Goal: Find specific page/section: Find specific page/section

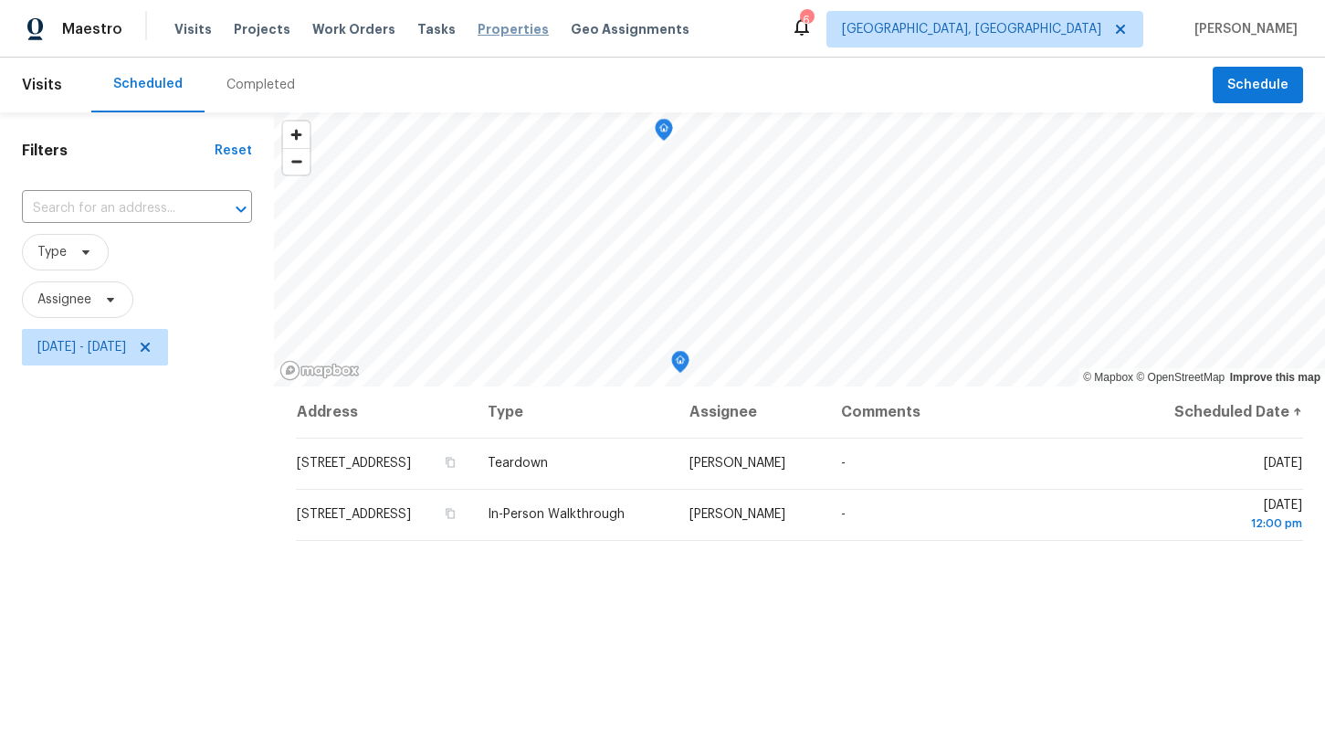
click at [478, 27] on span "Properties" at bounding box center [513, 29] width 71 height 18
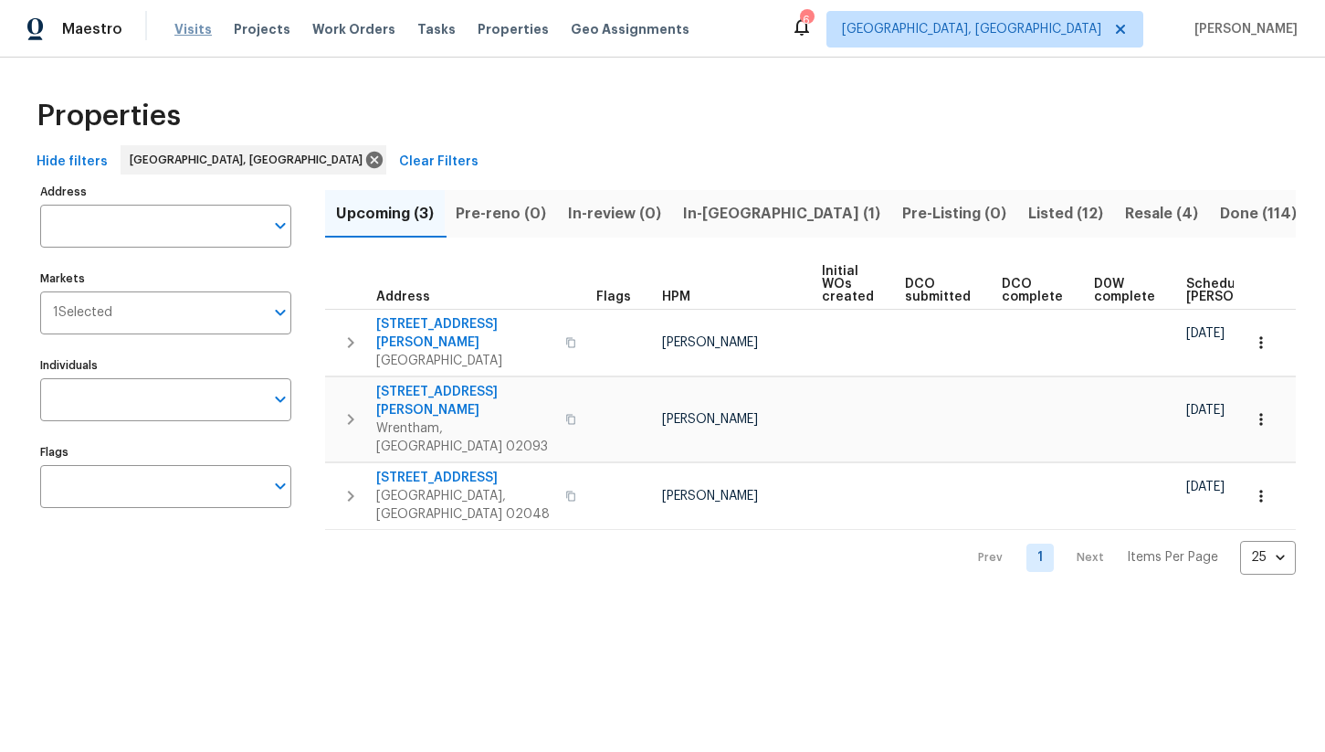
click at [202, 31] on span "Visits" at bounding box center [192, 29] width 37 height 18
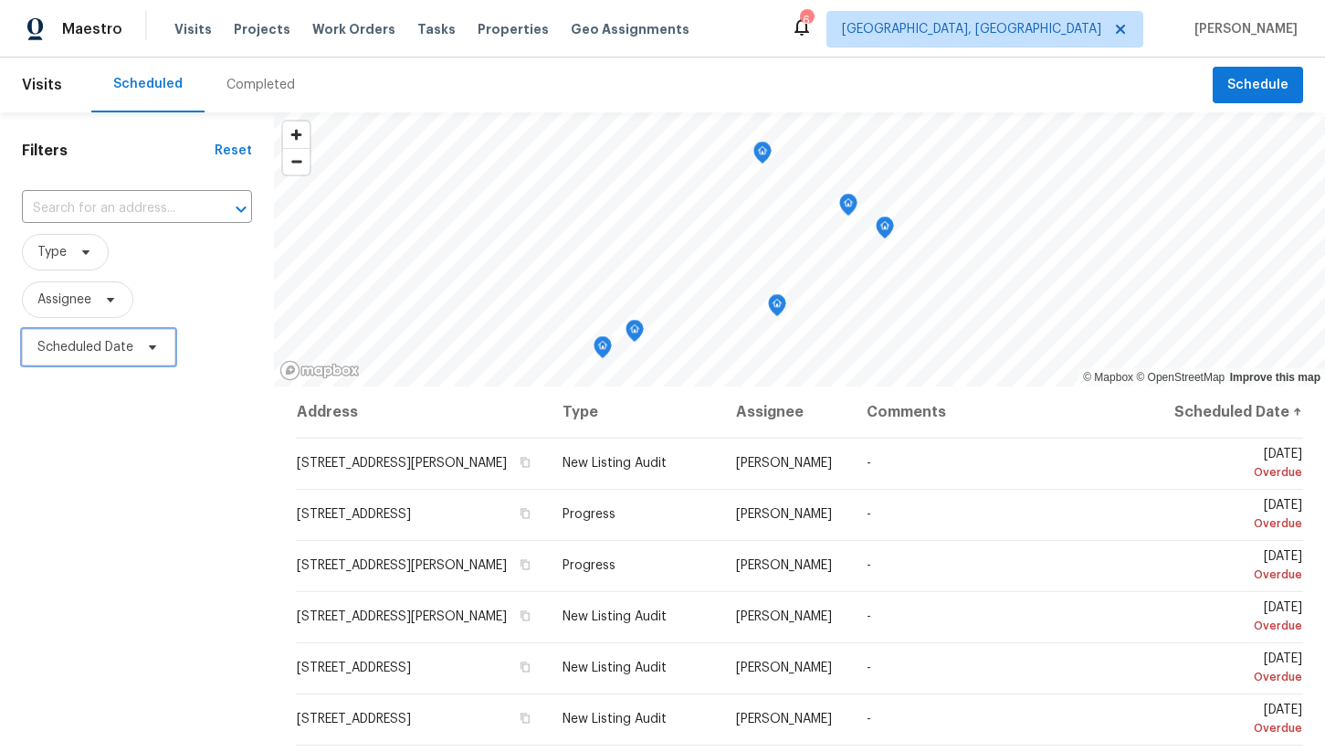
click at [112, 341] on span "Scheduled Date" at bounding box center [85, 347] width 96 height 18
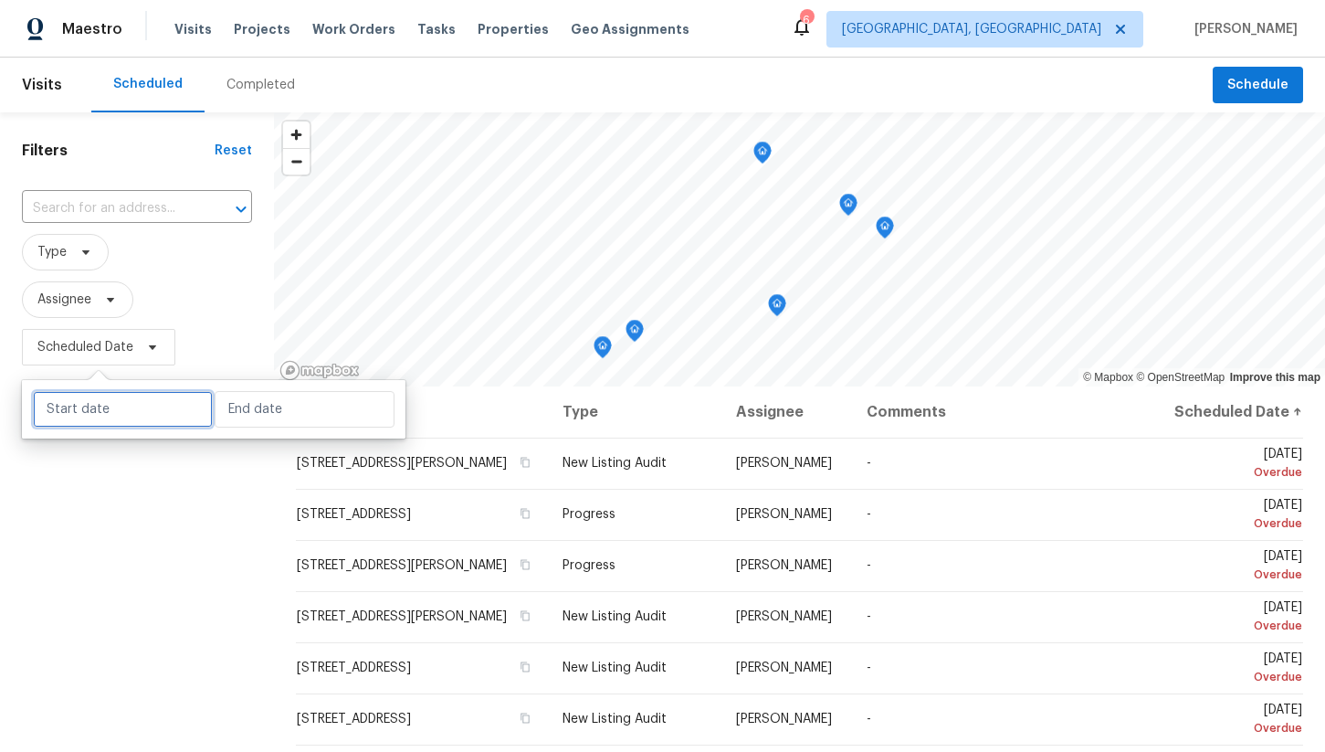
click at [155, 415] on input "text" at bounding box center [123, 409] width 180 height 37
select select "9"
select select "2025"
select select "10"
select select "2025"
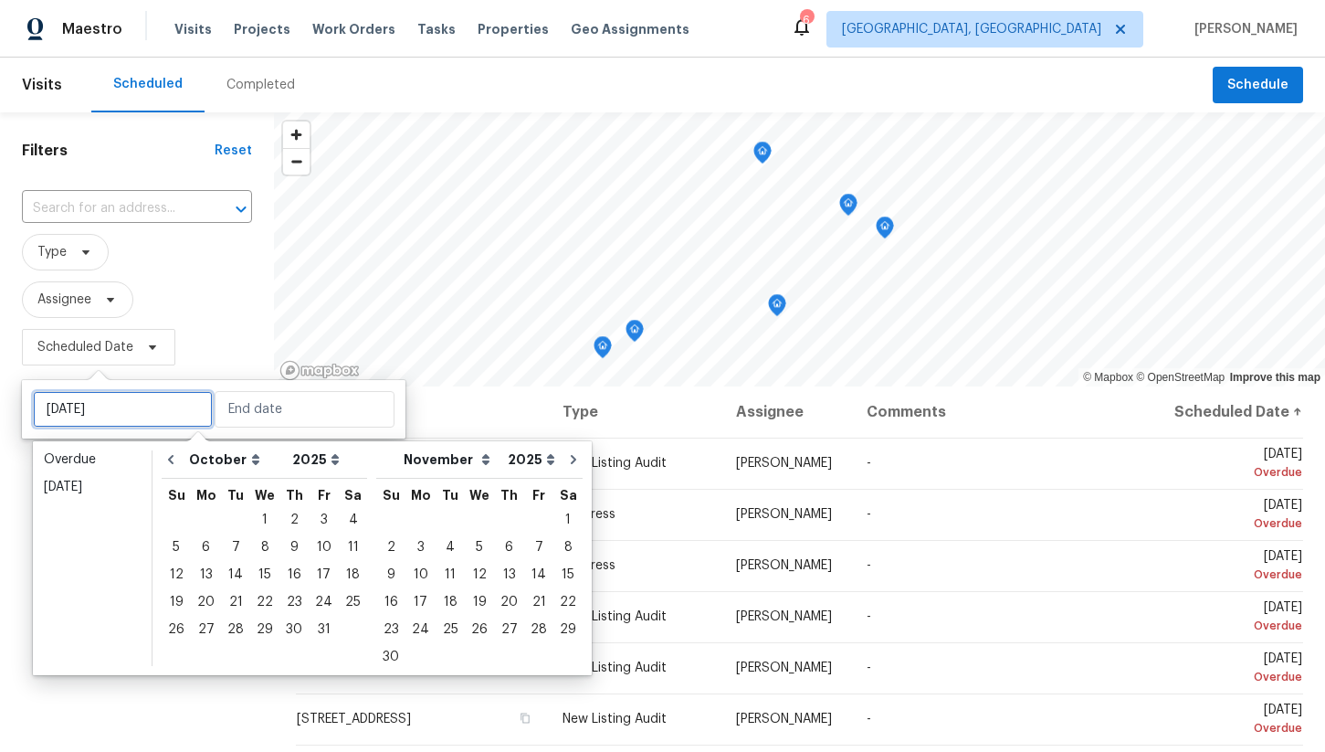
type input "[DATE]"
click at [205, 546] on div "6" at bounding box center [206, 547] width 30 height 26
type input "[DATE]"
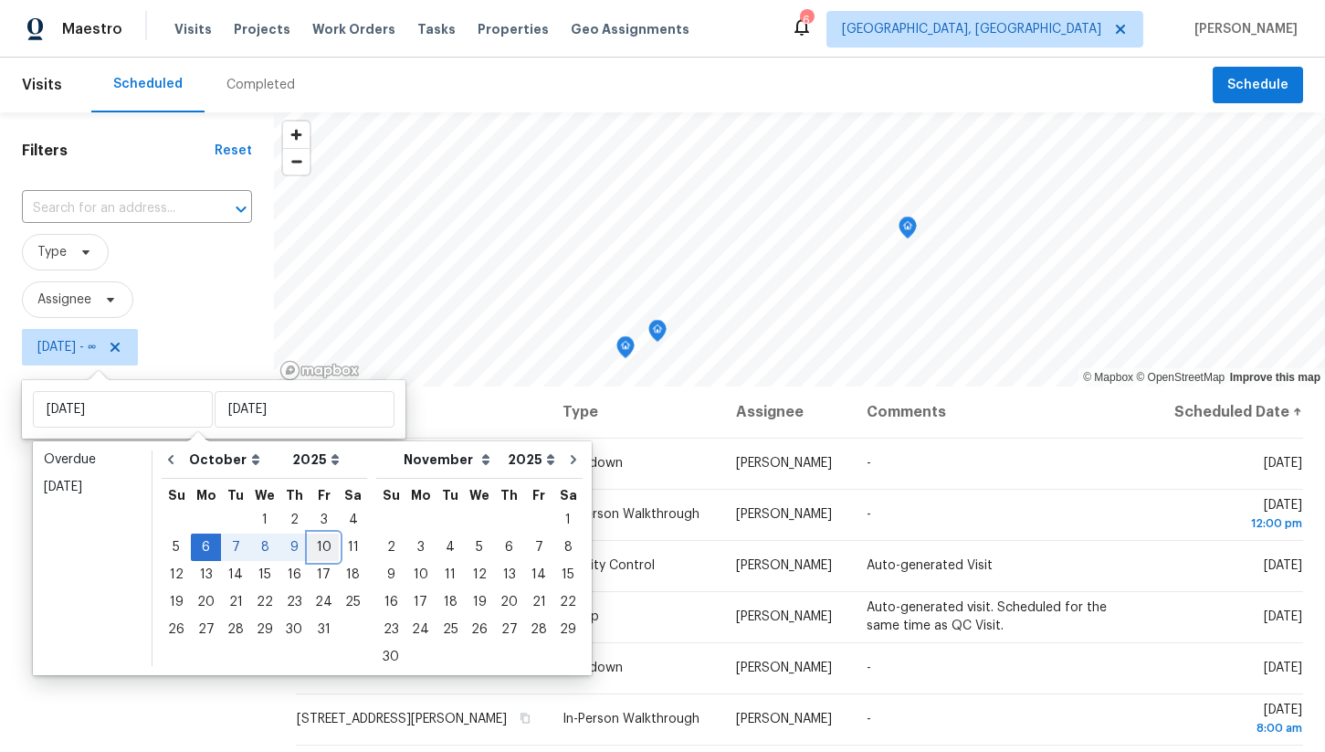
click at [310, 547] on div "10" at bounding box center [324, 547] width 30 height 26
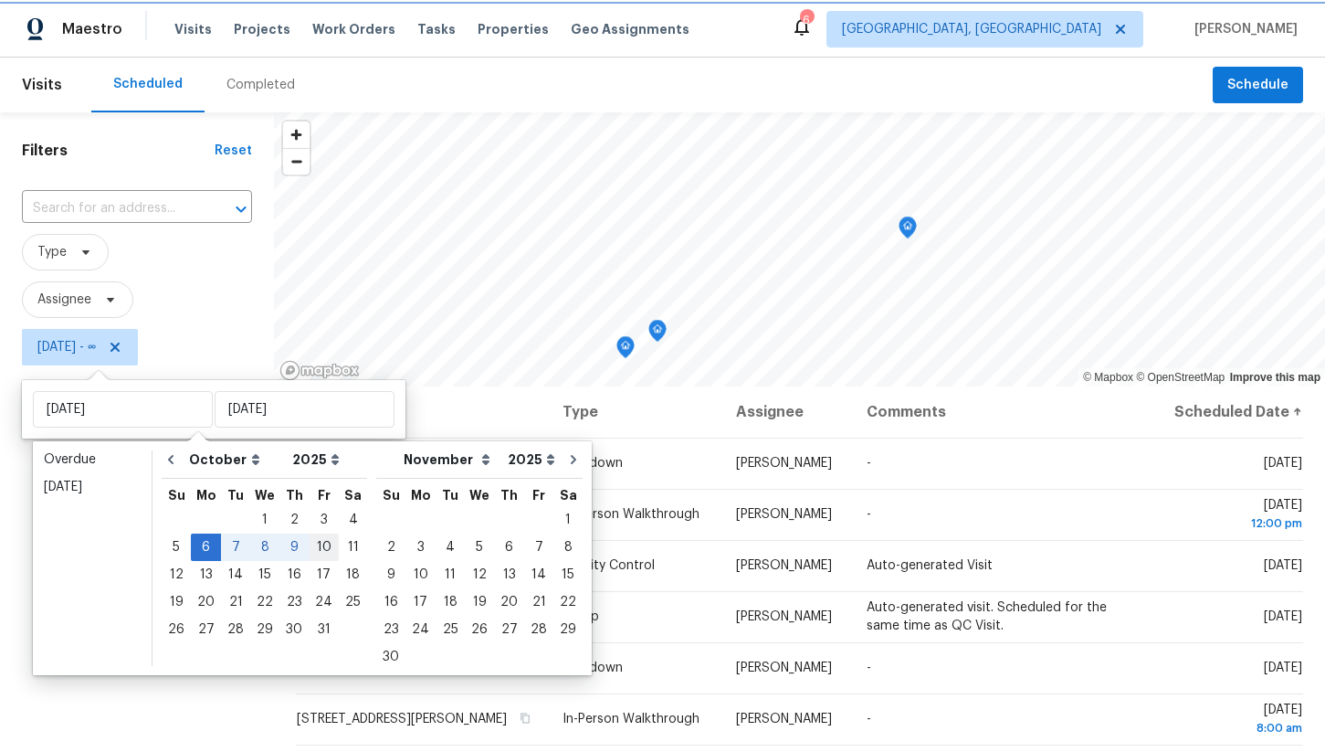
type input "[DATE]"
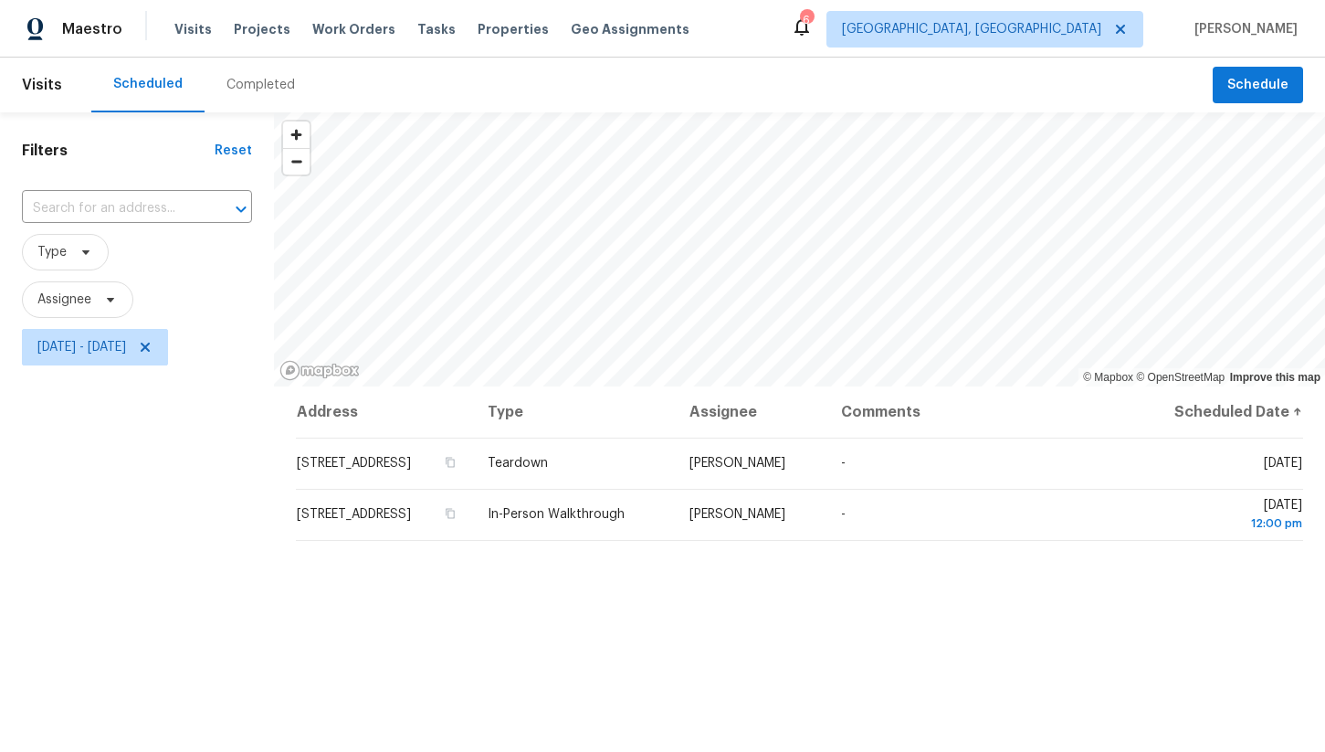
click at [207, 558] on div "Filters Reset ​ Type Assignee [DATE] - [DATE]" at bounding box center [137, 549] width 274 height 875
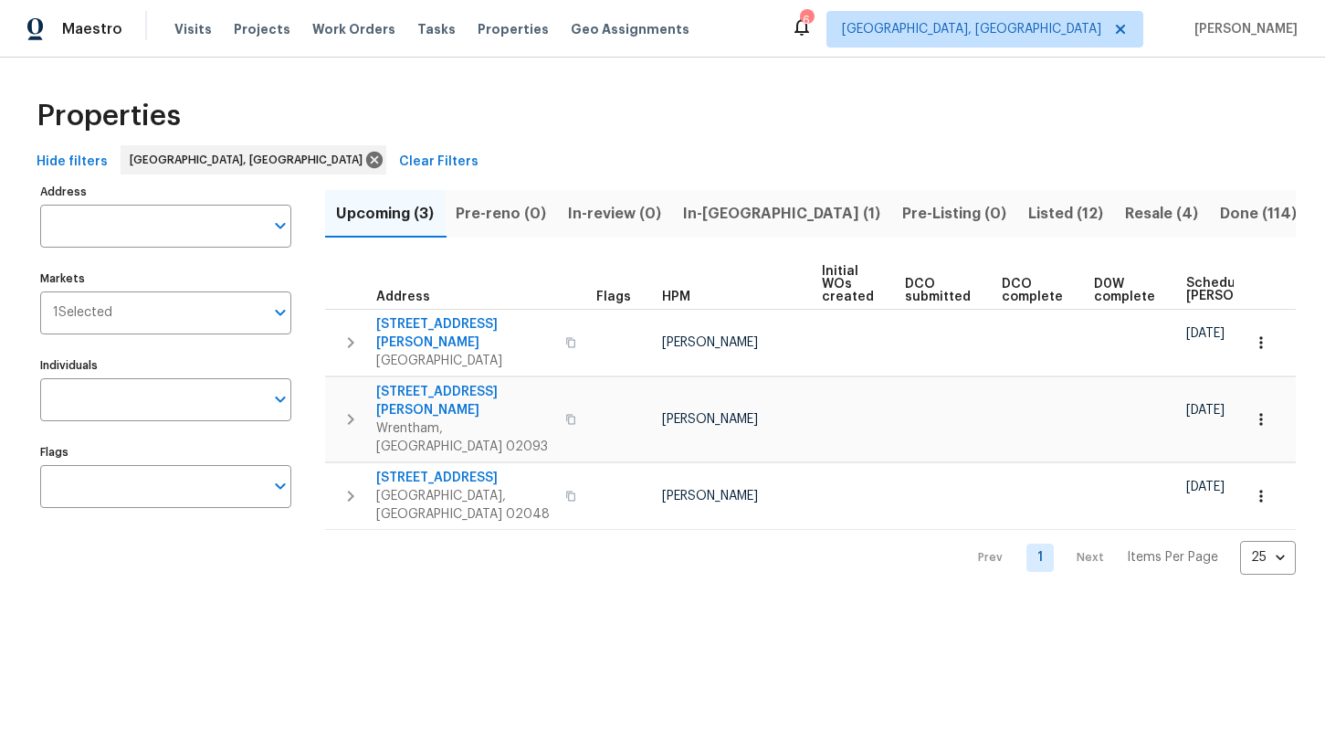
click at [1220, 215] on span "Done (114)" at bounding box center [1258, 214] width 77 height 26
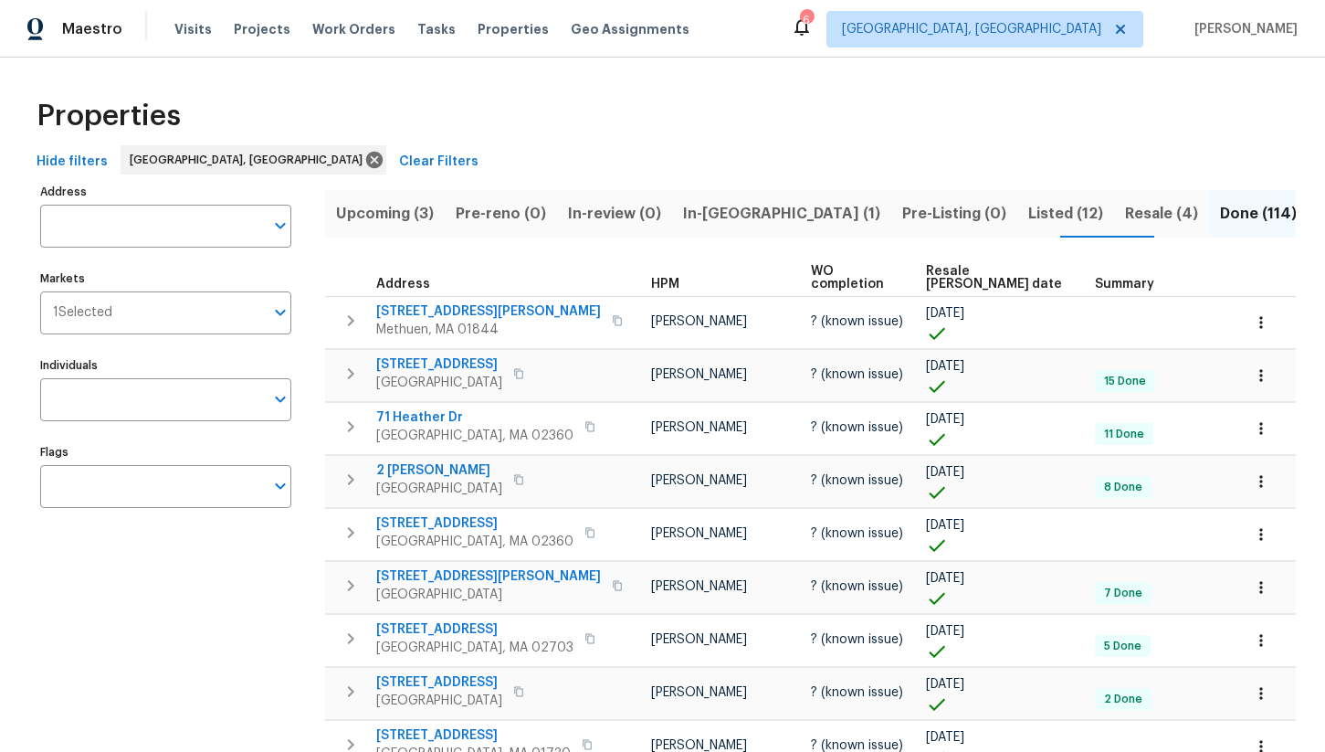
click at [969, 269] on span "Resale COE date" at bounding box center [995, 278] width 138 height 26
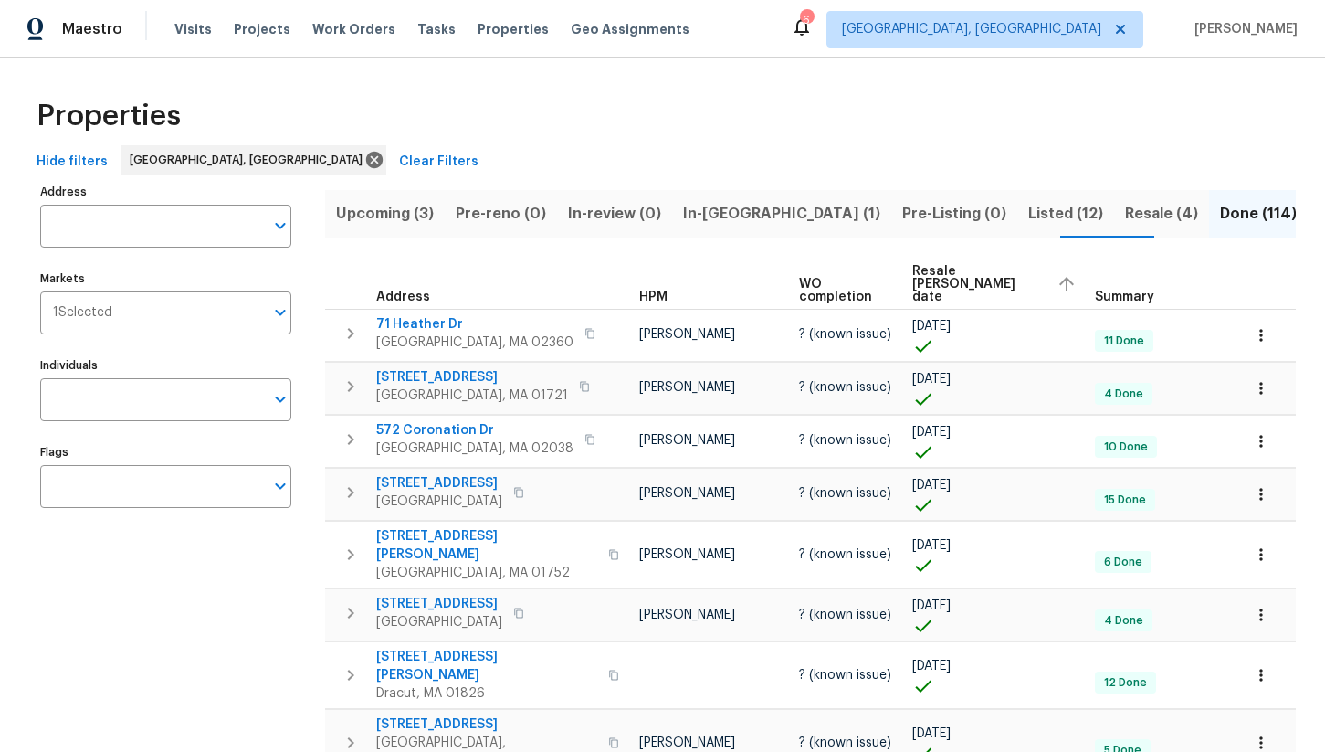
click at [967, 269] on div "Resale COE date" at bounding box center [996, 284] width 168 height 38
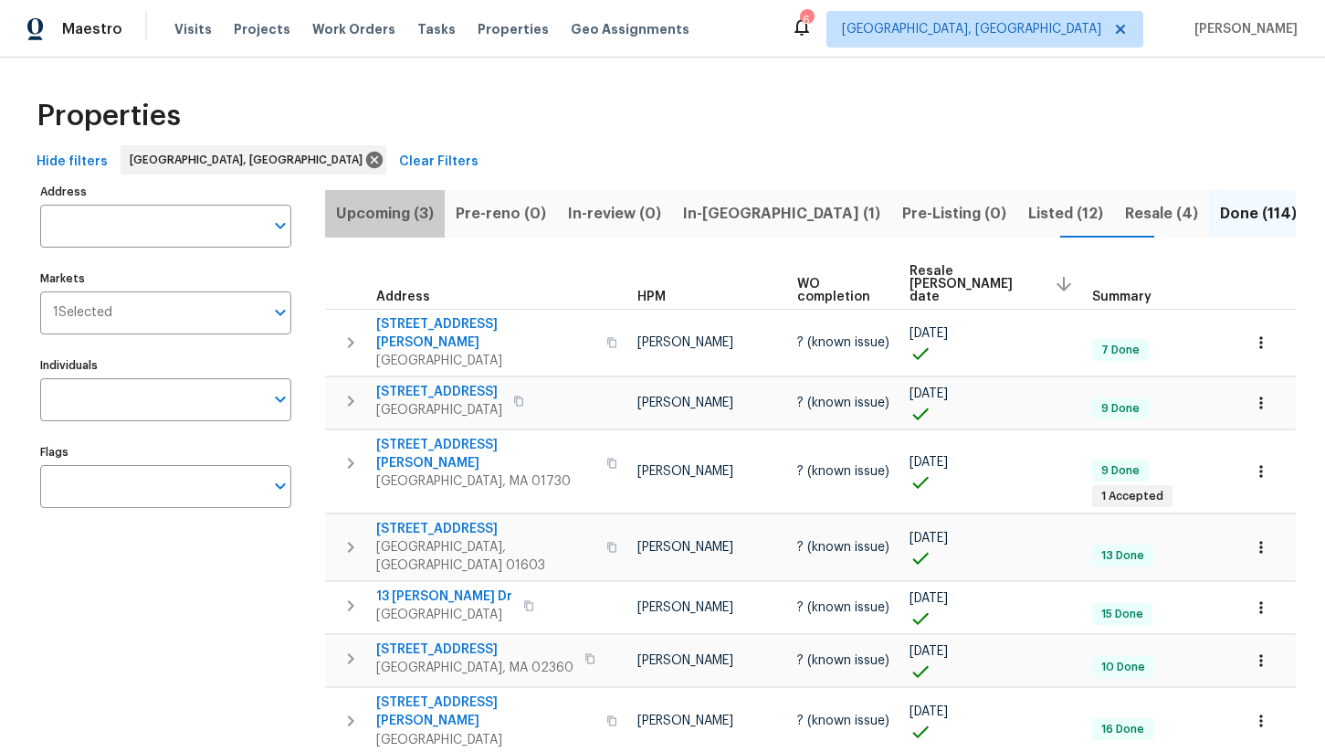
click at [387, 210] on span "Upcoming (3)" at bounding box center [385, 214] width 98 height 26
